Goal: Task Accomplishment & Management: Manage account settings

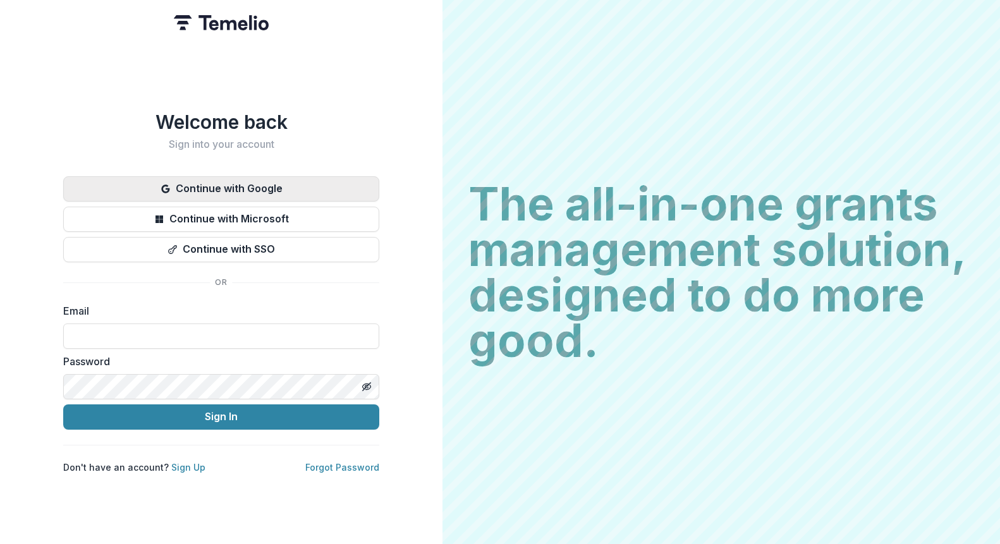
click at [298, 181] on button "Continue with Google" at bounding box center [221, 188] width 316 height 25
click at [224, 187] on button "Continue with Google" at bounding box center [221, 188] width 316 height 25
click at [296, 185] on button "Continue with Google" at bounding box center [221, 188] width 316 height 25
click at [362, 188] on button "Continue with Google" at bounding box center [221, 188] width 316 height 25
click at [243, 181] on button "Continue with Google" at bounding box center [221, 188] width 316 height 25
